Goal: Information Seeking & Learning: Learn about a topic

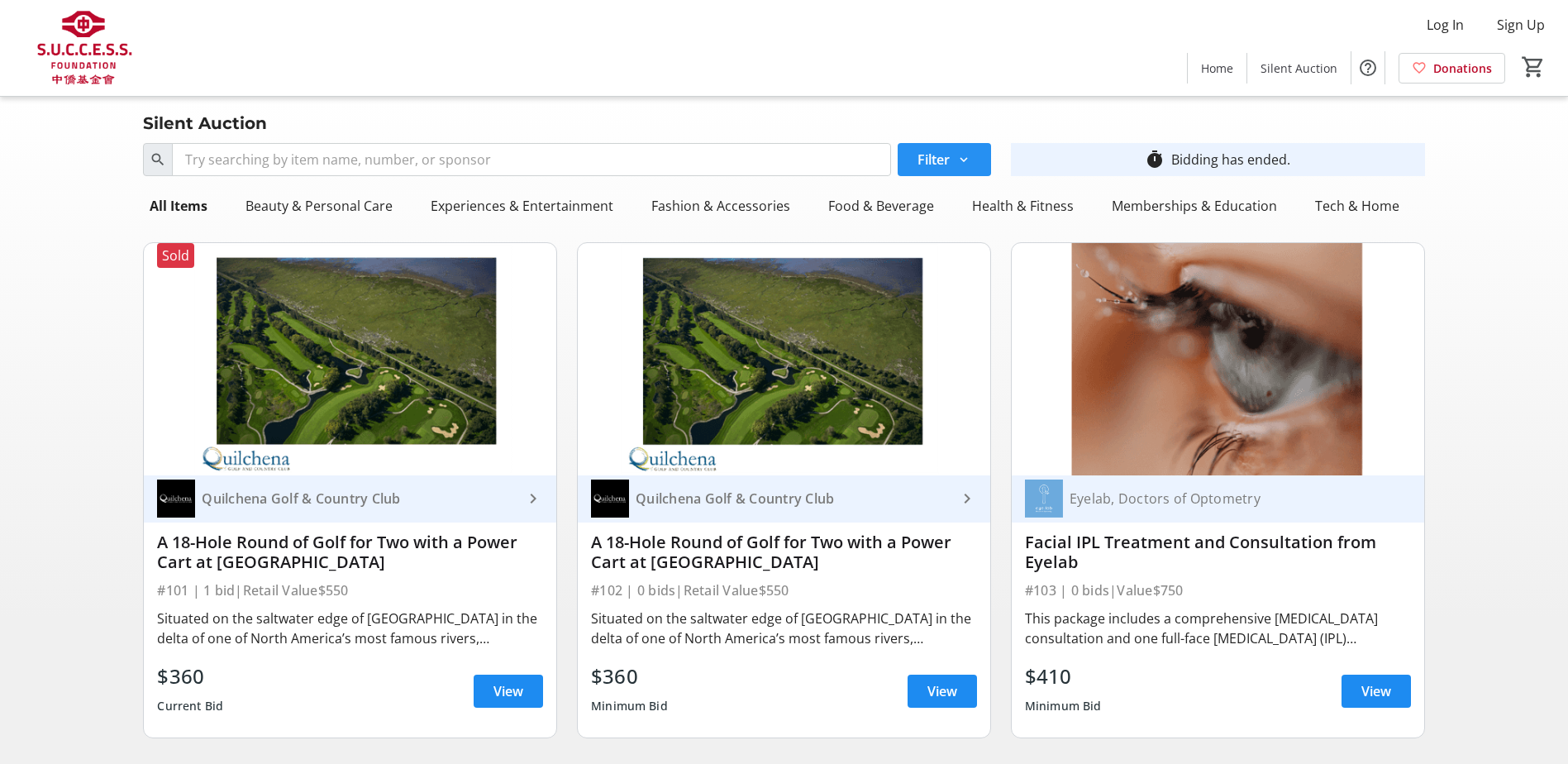
click at [929, 163] on span "Filter" at bounding box center [933, 159] width 32 height 20
click at [1033, 124] on div "Silent Auction" at bounding box center [783, 123] width 1301 height 27
click at [971, 157] on span at bounding box center [943, 159] width 93 height 40
click at [962, 155] on mat-icon at bounding box center [964, 159] width 15 height 15
click at [949, 226] on label "Highest Bid" at bounding box center [964, 223] width 81 height 20
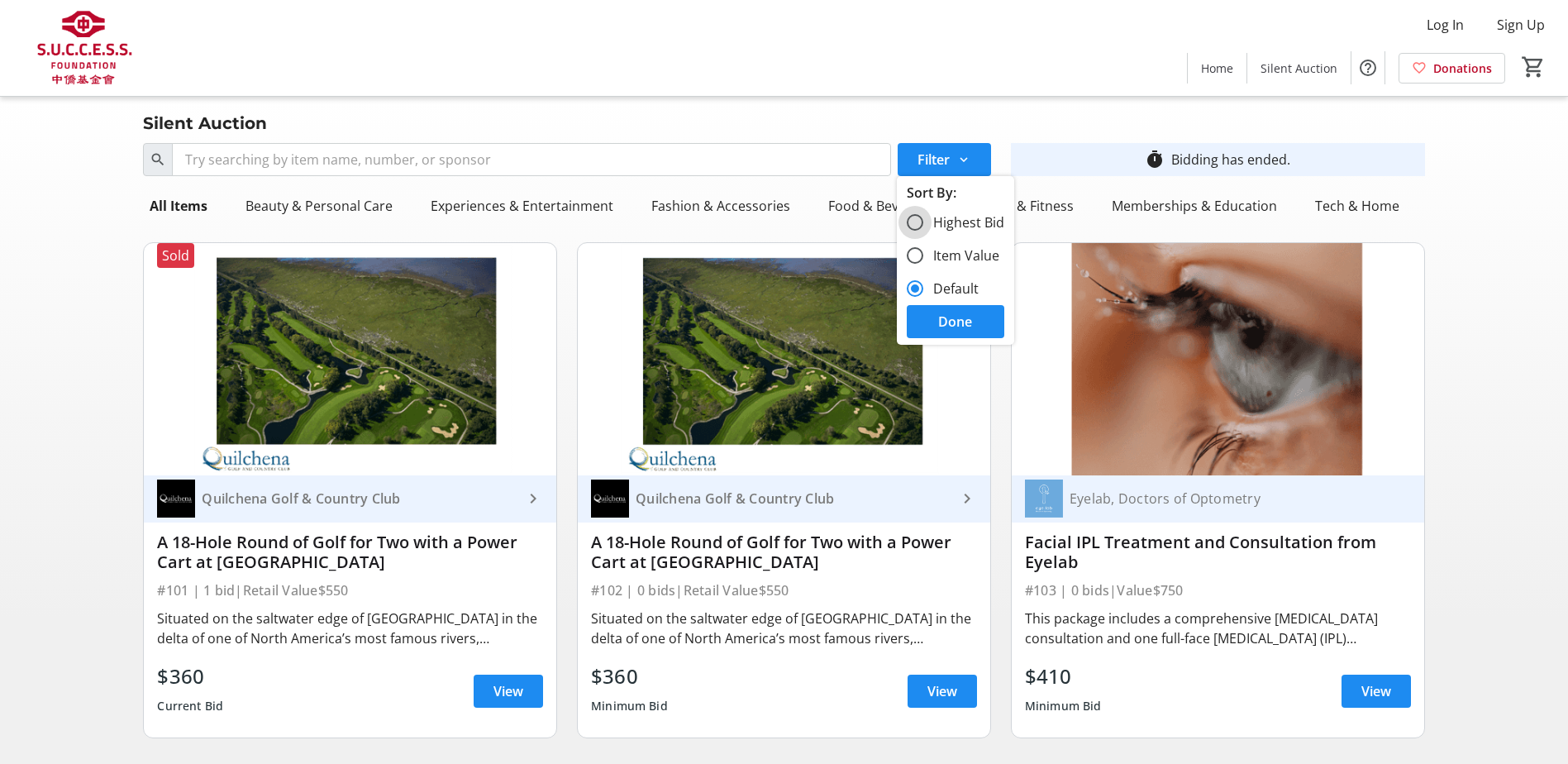
click at [923, 226] on input "Highest Bid" at bounding box center [915, 222] width 17 height 17
radio input "true"
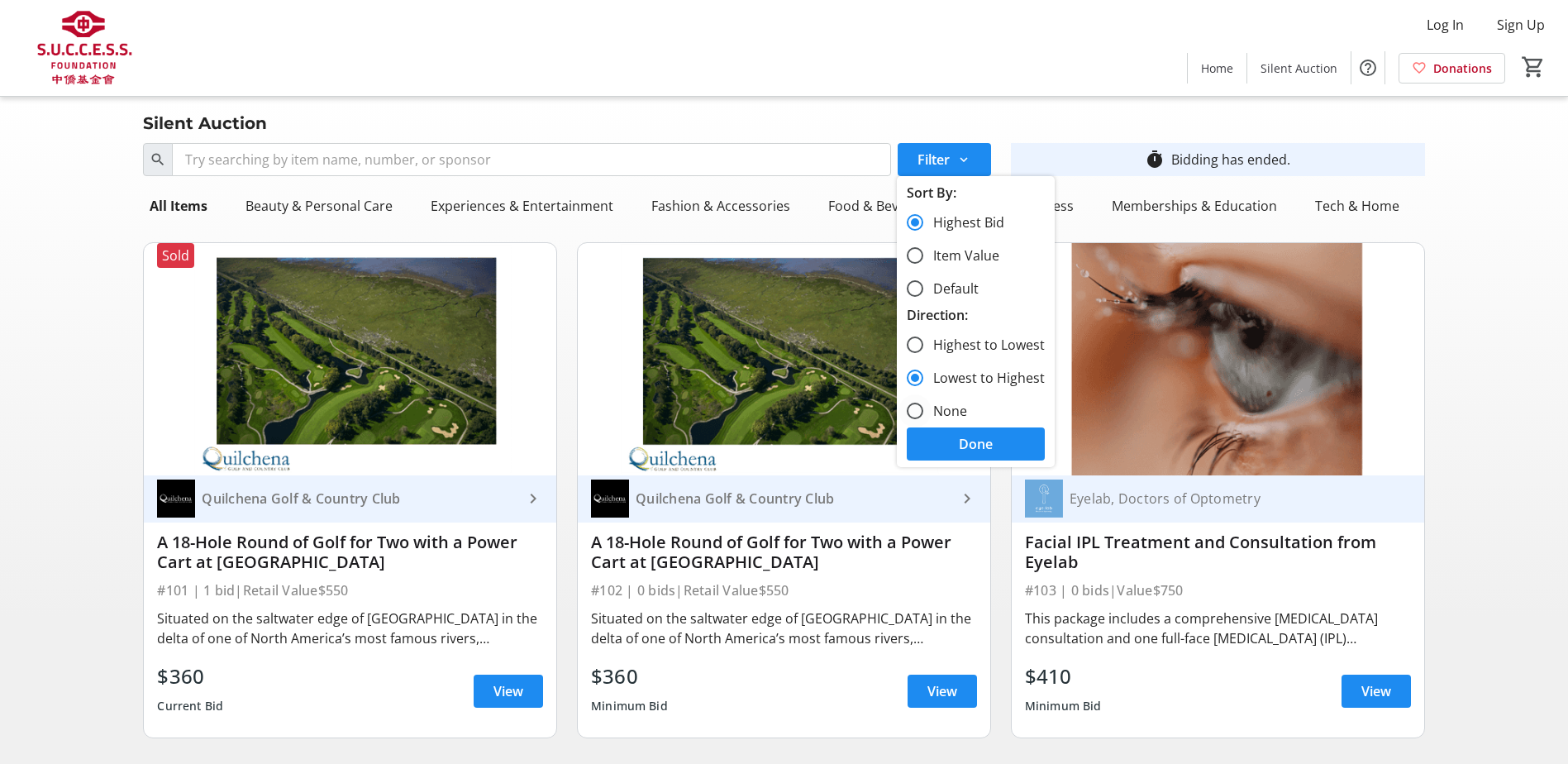
click at [948, 415] on label "None" at bounding box center [945, 411] width 44 height 20
click at [923, 415] on input "None" at bounding box center [915, 411] width 17 height 17
radio input "true"
click at [966, 440] on span "Done" at bounding box center [976, 444] width 34 height 20
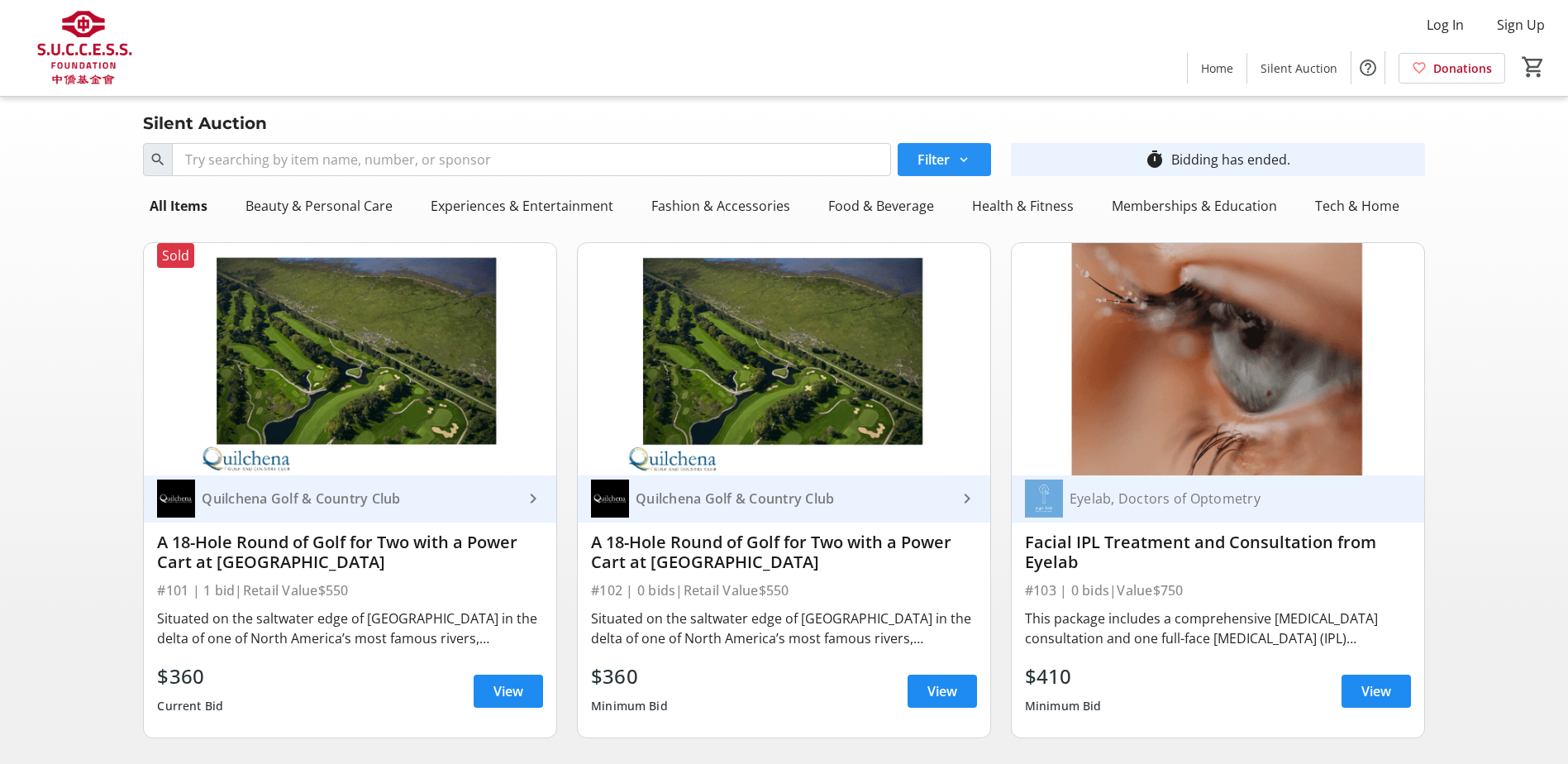
click at [944, 156] on span "Filter" at bounding box center [933, 159] width 32 height 20
